Goal: Information Seeking & Learning: Check status

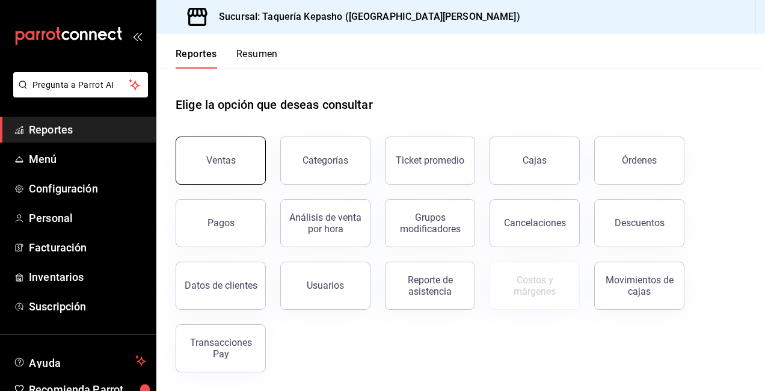
click at [237, 174] on button "Ventas" at bounding box center [221, 160] width 90 height 48
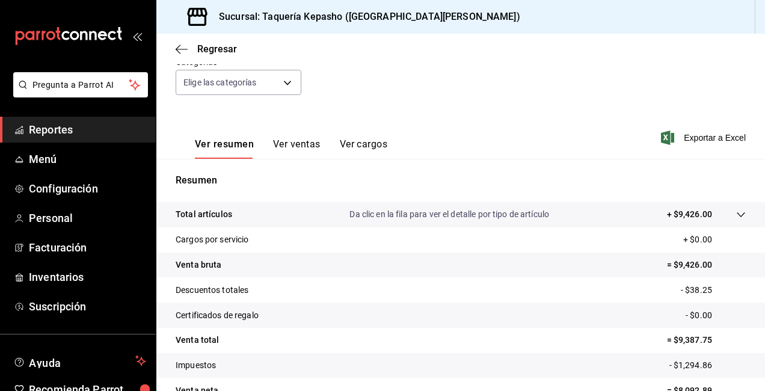
scroll to position [180, 0]
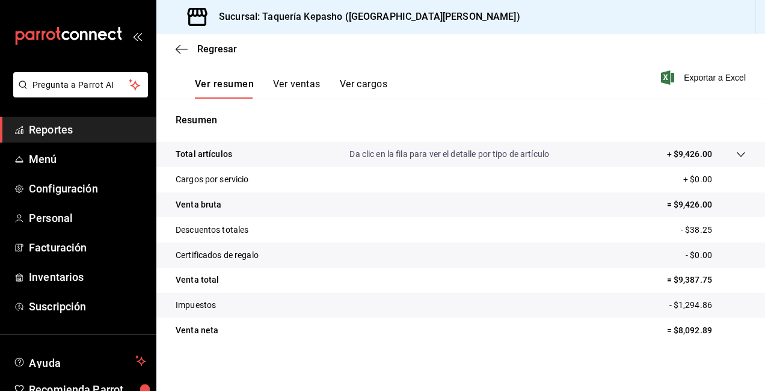
click at [100, 129] on span "Reportes" at bounding box center [87, 129] width 117 height 16
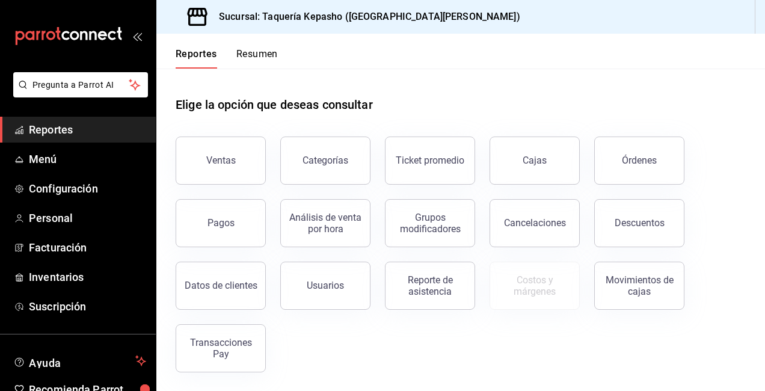
click at [440, 295] on div "Reporte de asistencia" at bounding box center [430, 285] width 75 height 23
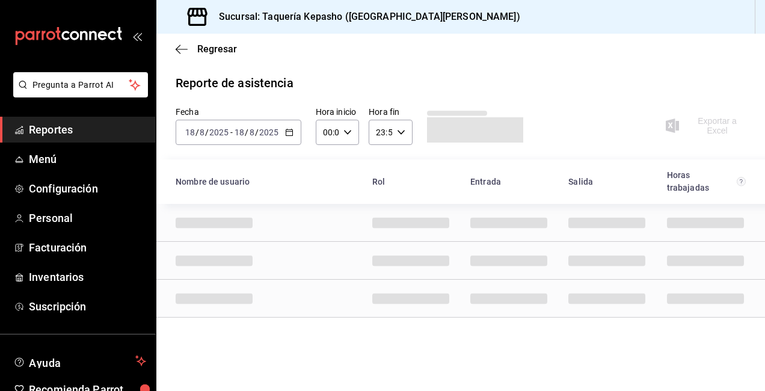
click at [109, 124] on span "Reportes" at bounding box center [87, 129] width 117 height 16
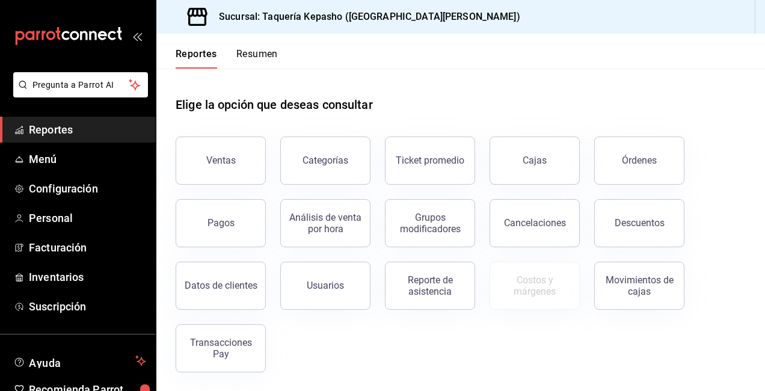
click at [262, 52] on button "Resumen" at bounding box center [256, 58] width 41 height 20
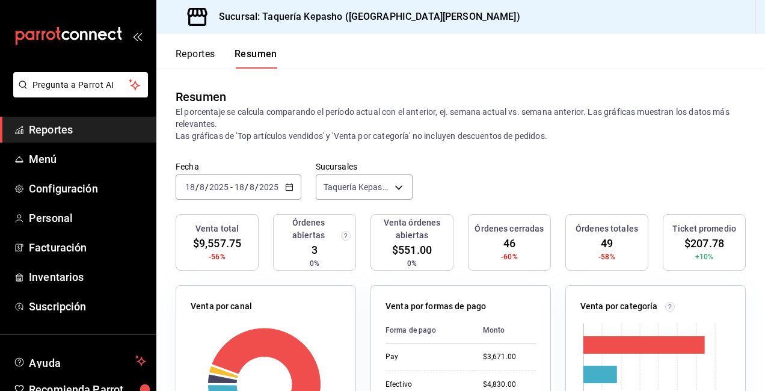
scroll to position [120, 0]
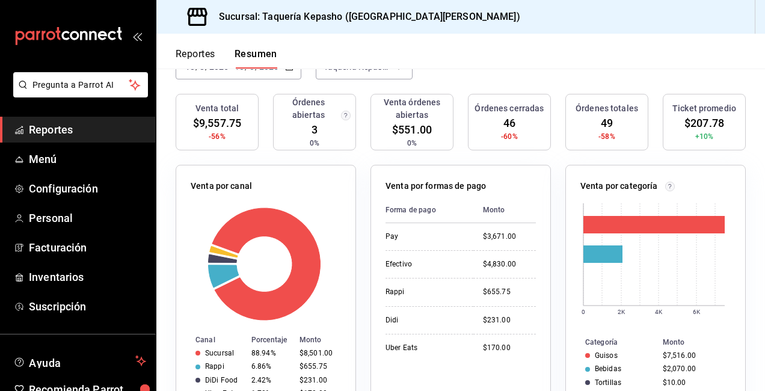
click at [227, 127] on span "$9,557.75" at bounding box center [217, 123] width 48 height 16
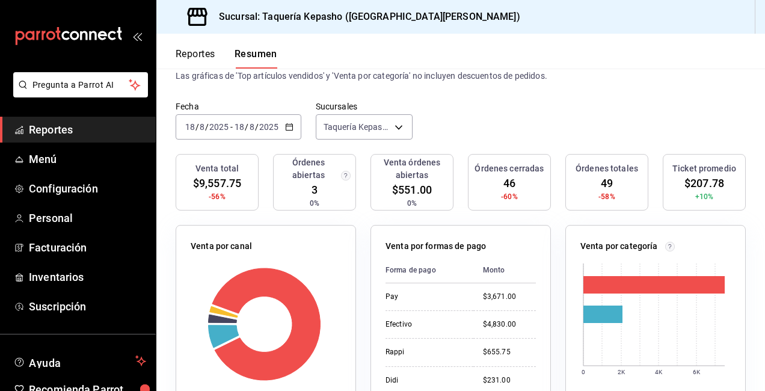
click at [262, 119] on div "[DATE] [DATE] - [DATE] [DATE]" at bounding box center [239, 126] width 126 height 25
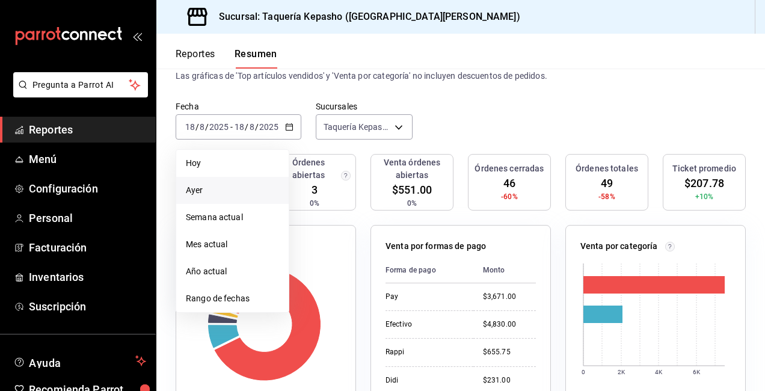
click at [248, 185] on span "Ayer" at bounding box center [232, 190] width 93 height 13
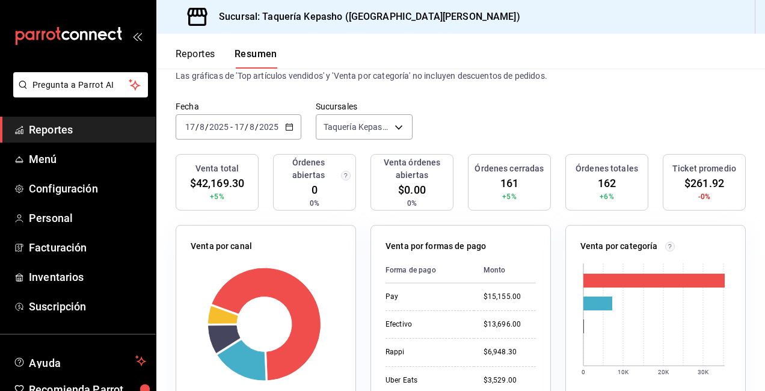
click at [252, 127] on input "8" at bounding box center [252, 127] width 6 height 10
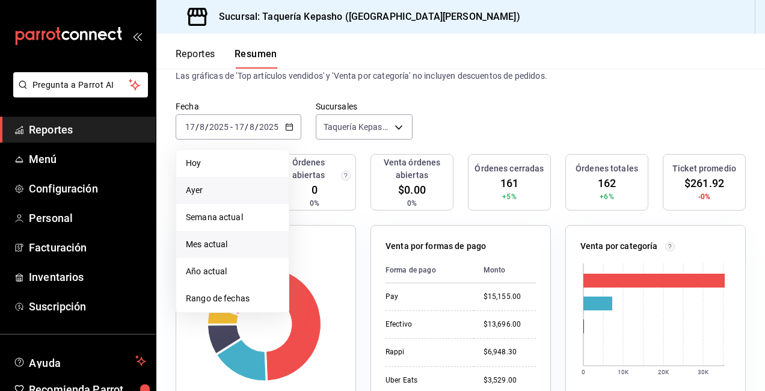
click at [252, 248] on span "Mes actual" at bounding box center [232, 244] width 93 height 13
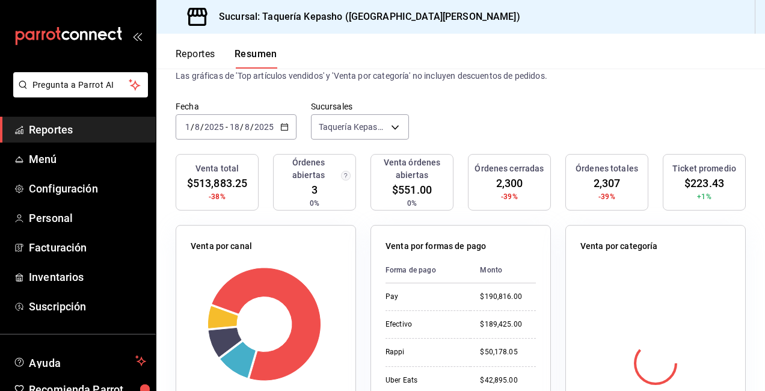
click at [249, 125] on input "8" at bounding box center [247, 127] width 6 height 10
click at [261, 136] on div "[DATE] [DATE] - [DATE] [DATE]" at bounding box center [236, 126] width 121 height 25
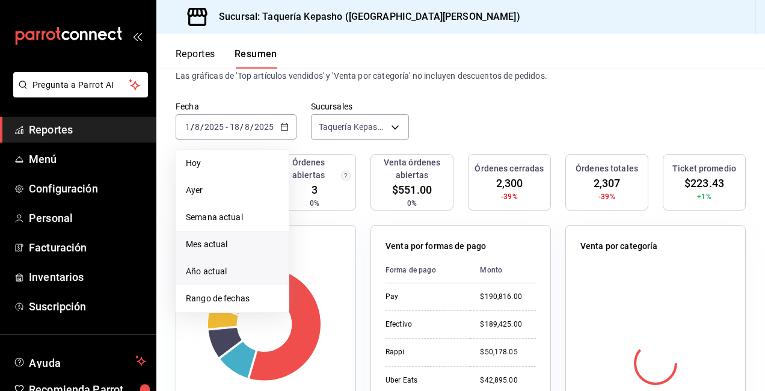
click at [236, 273] on span "Año actual" at bounding box center [232, 271] width 93 height 13
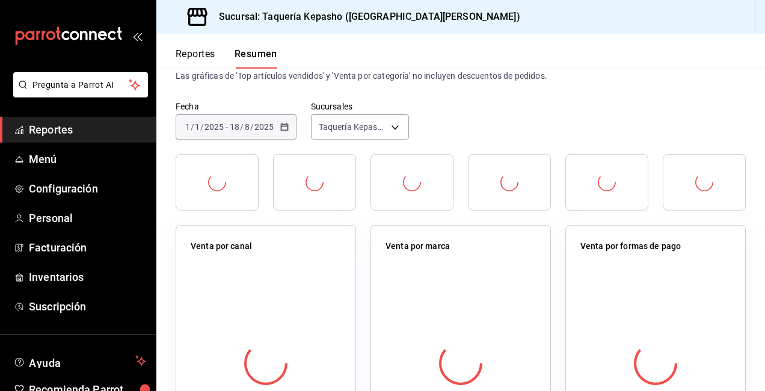
click at [78, 121] on span "Reportes" at bounding box center [87, 129] width 117 height 16
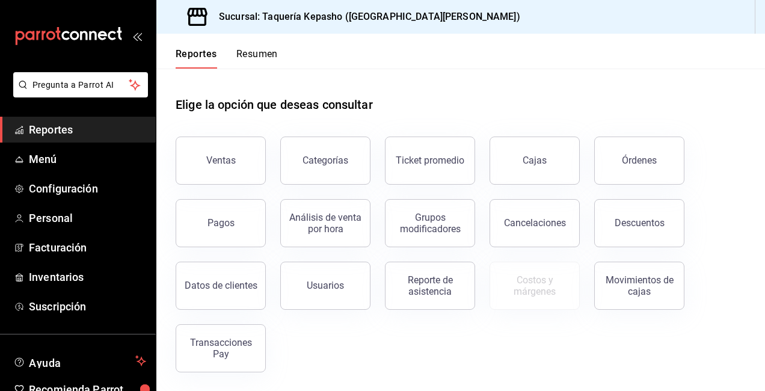
click at [267, 48] on button "Resumen" at bounding box center [256, 58] width 41 height 20
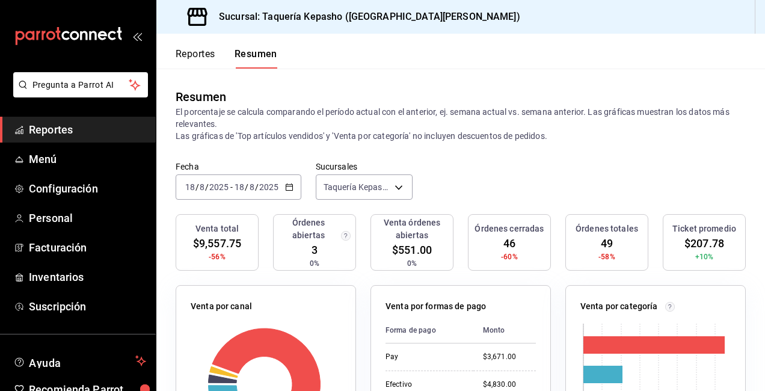
click at [233, 186] on div "[DATE] [DATE]" at bounding box center [256, 187] width 47 height 10
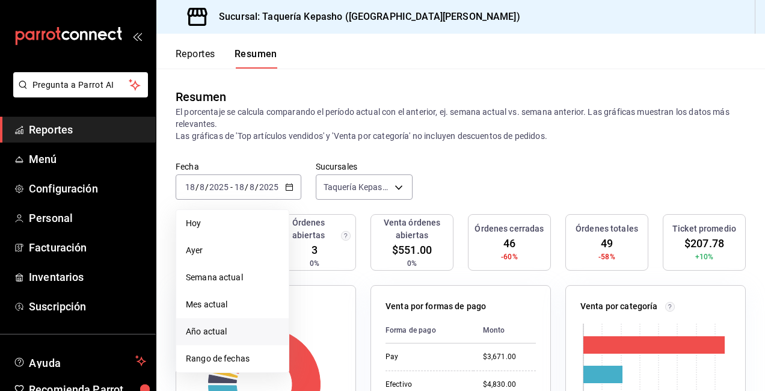
click at [197, 323] on li "Año actual" at bounding box center [232, 331] width 112 height 27
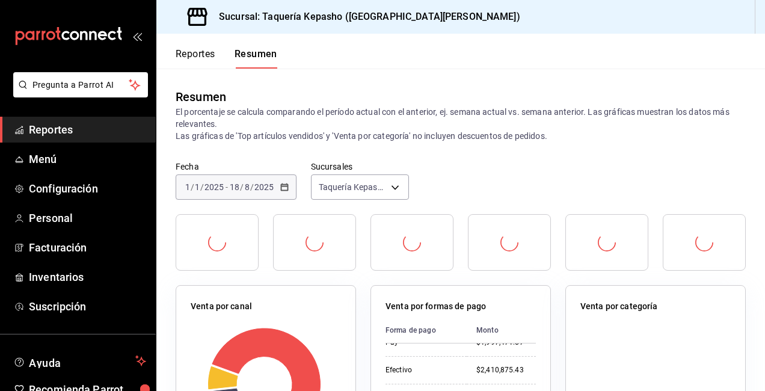
click at [91, 132] on span "Reportes" at bounding box center [87, 129] width 117 height 16
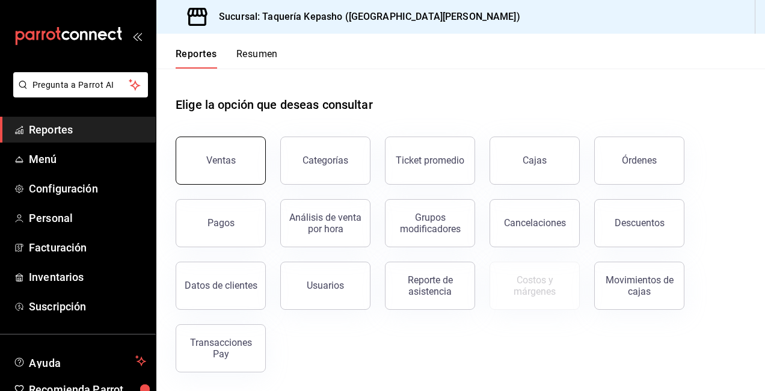
click at [255, 160] on button "Ventas" at bounding box center [221, 160] width 90 height 48
